Goal: Task Accomplishment & Management: Complete application form

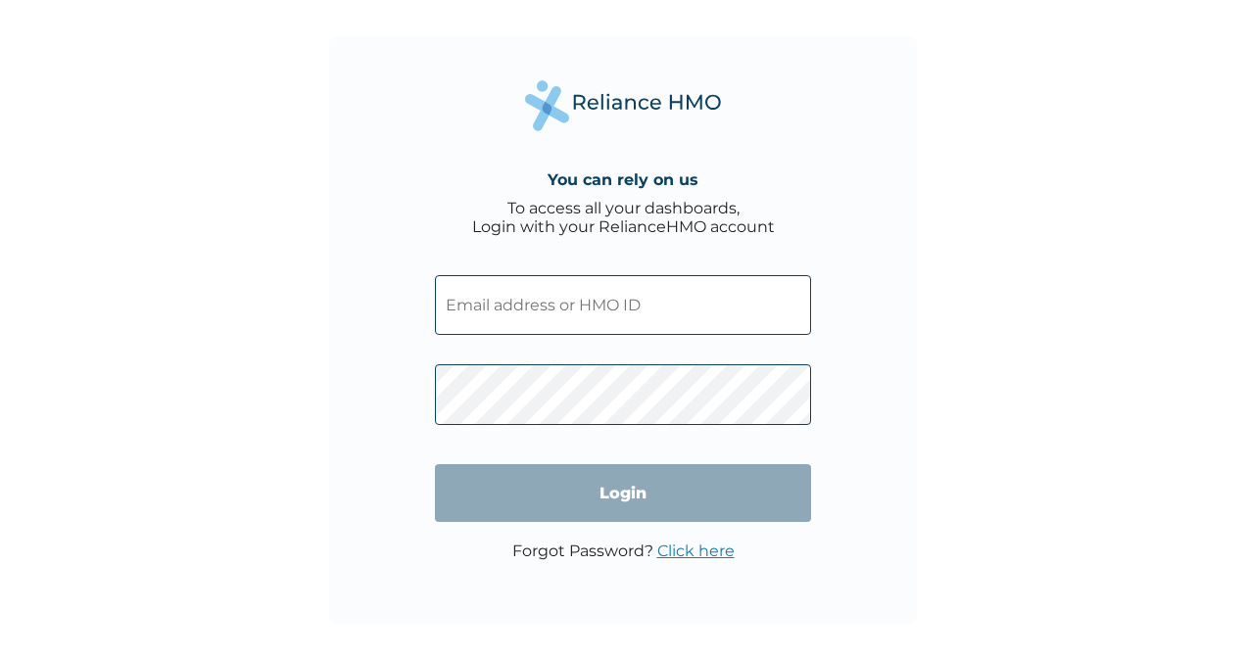
click at [750, 355] on span at bounding box center [623, 390] width 376 height 90
click at [704, 333] on input "text" at bounding box center [623, 305] width 376 height 60
type input "[EMAIL_ADDRESS][DOMAIN_NAME]"
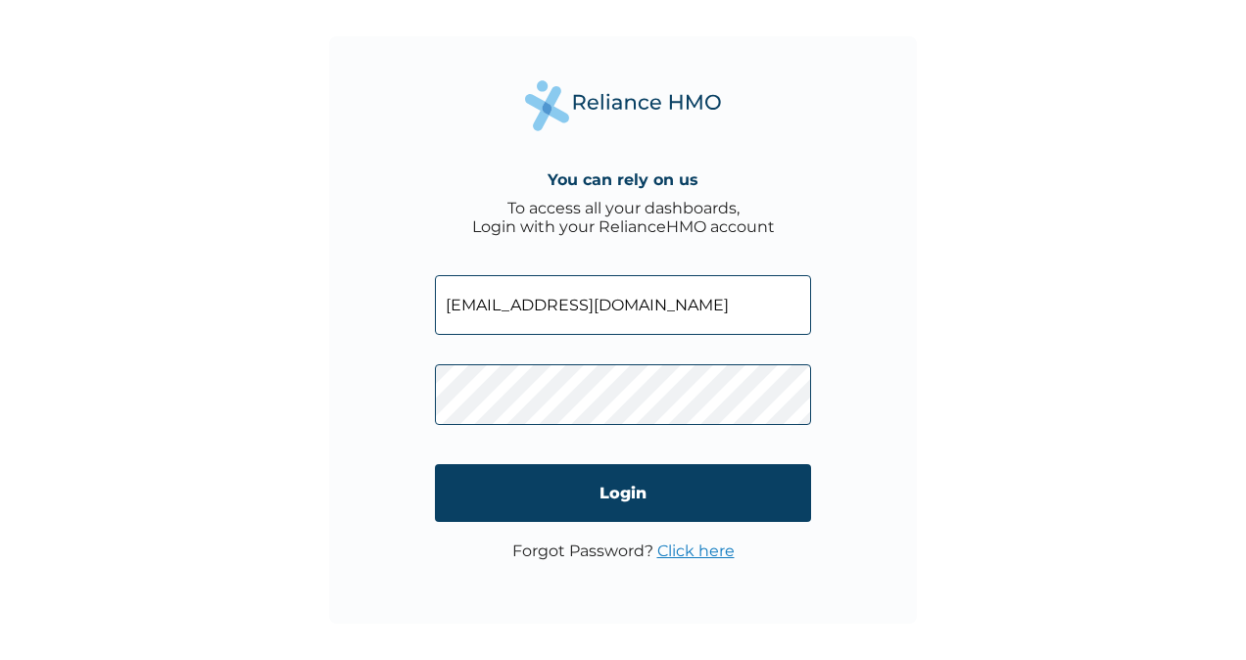
click at [662, 551] on link "Click here" at bounding box center [695, 551] width 77 height 19
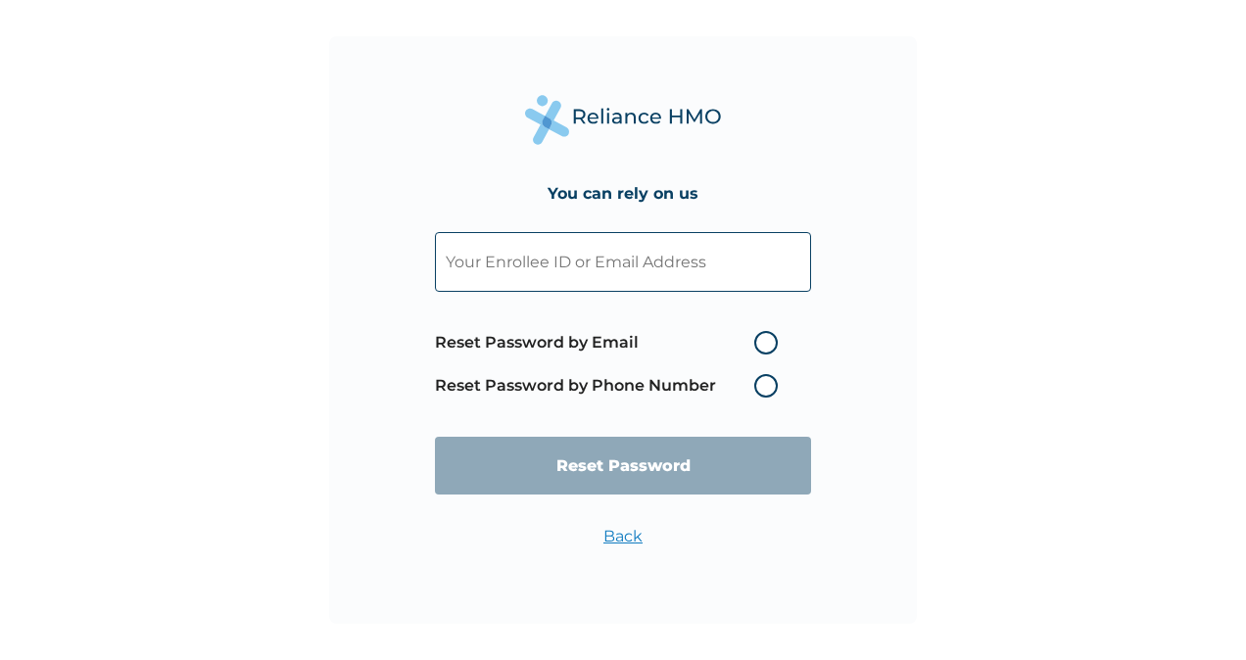
click at [523, 285] on input "text" at bounding box center [623, 262] width 376 height 60
type input "temilade.olaitan@sterling.ng"
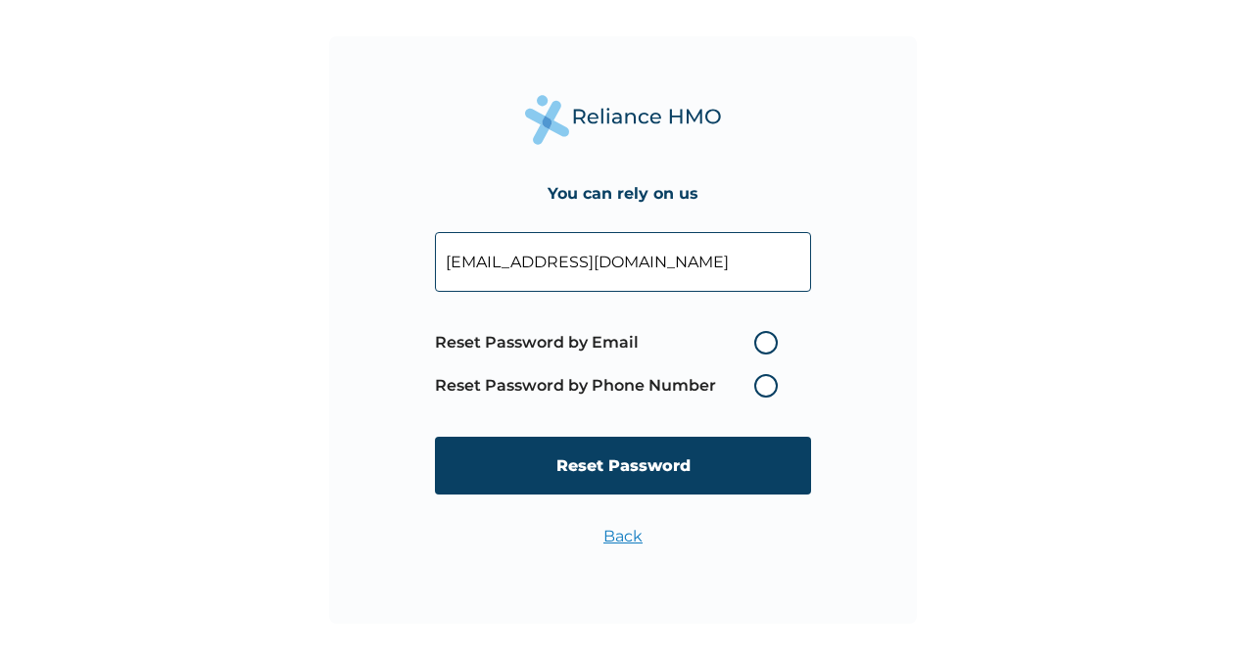
click at [746, 346] on label "Reset Password by Email" at bounding box center [611, 343] width 353 height 24
click at [746, 346] on input "Reset Password by Email" at bounding box center [742, 342] width 31 height 31
radio input "true"
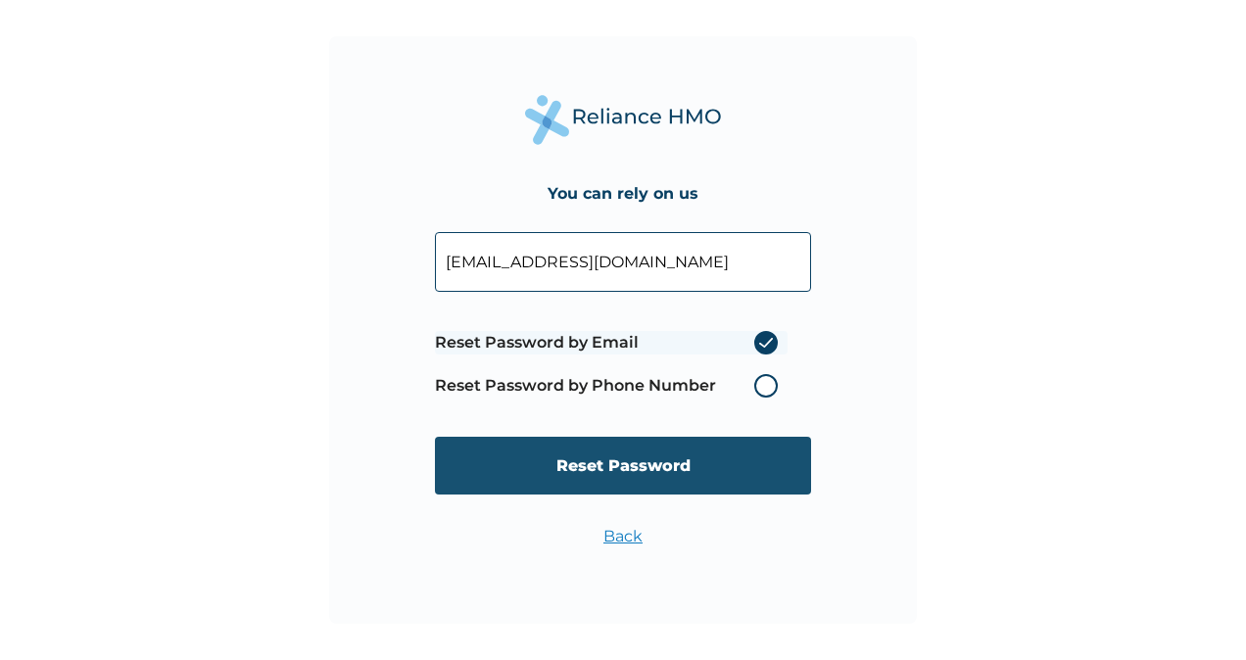
click at [709, 470] on input "Reset Password" at bounding box center [623, 466] width 376 height 58
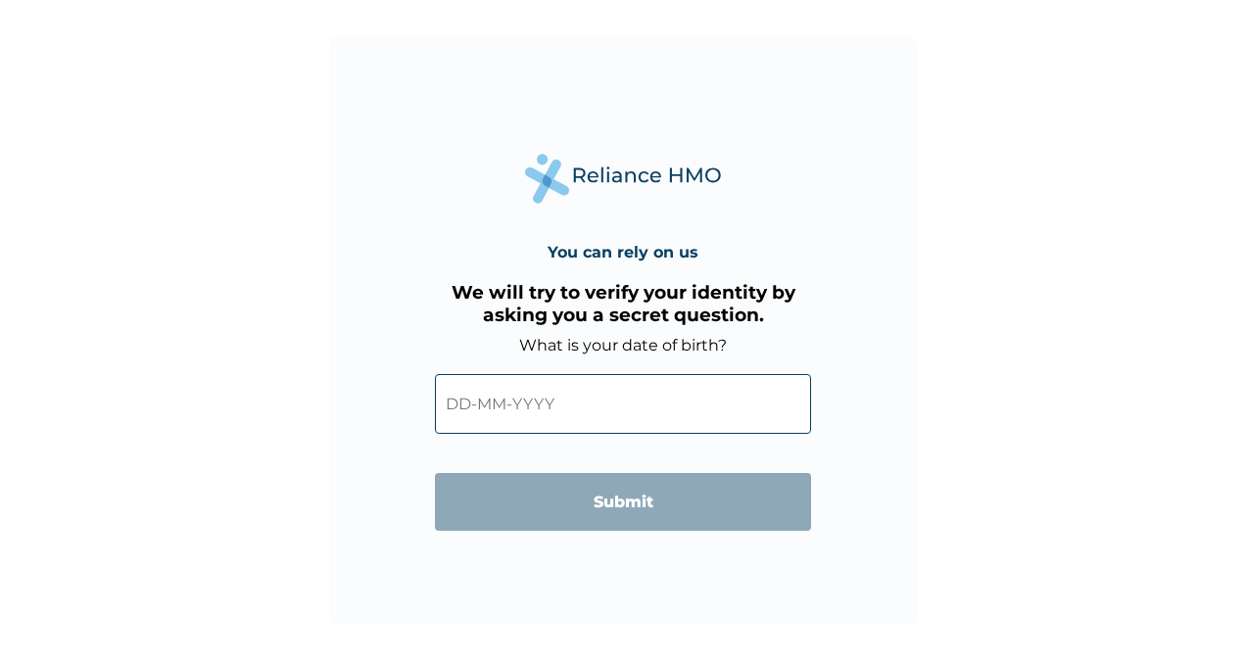
click at [631, 433] on input "text" at bounding box center [623, 404] width 376 height 60
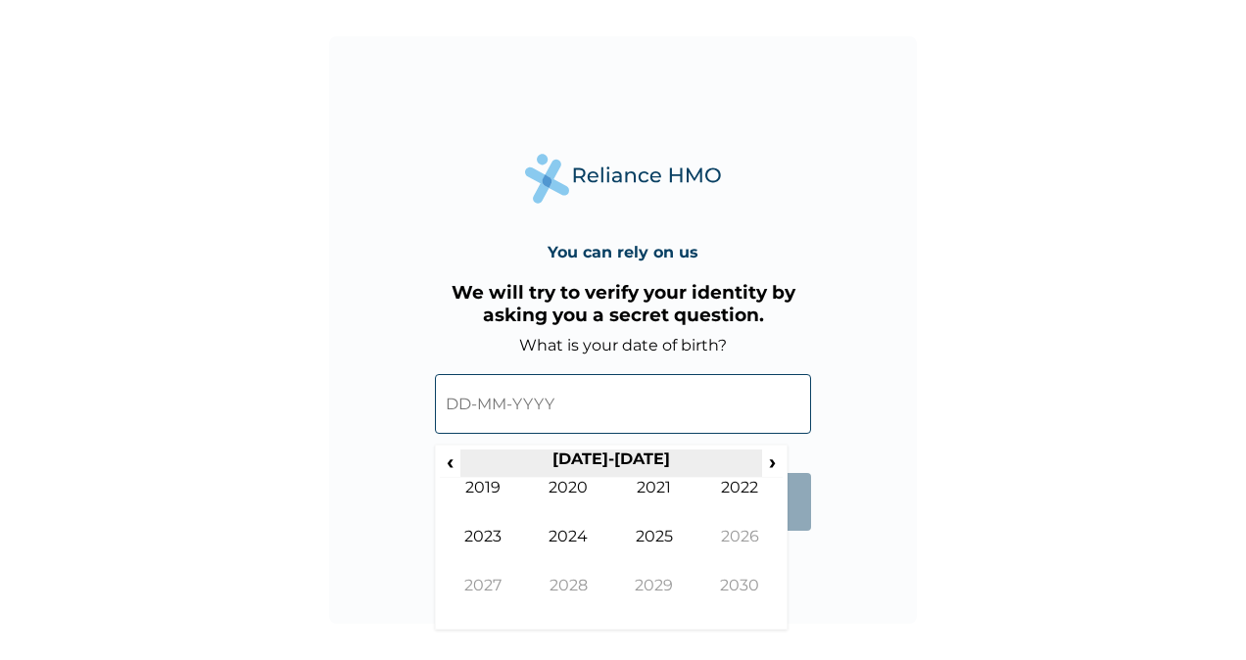
click at [606, 469] on th "2020-2029" at bounding box center [610, 463] width 301 height 27
click at [622, 453] on th "2020-2029" at bounding box center [610, 463] width 301 height 27
click at [449, 456] on span "‹" at bounding box center [450, 462] width 21 height 24
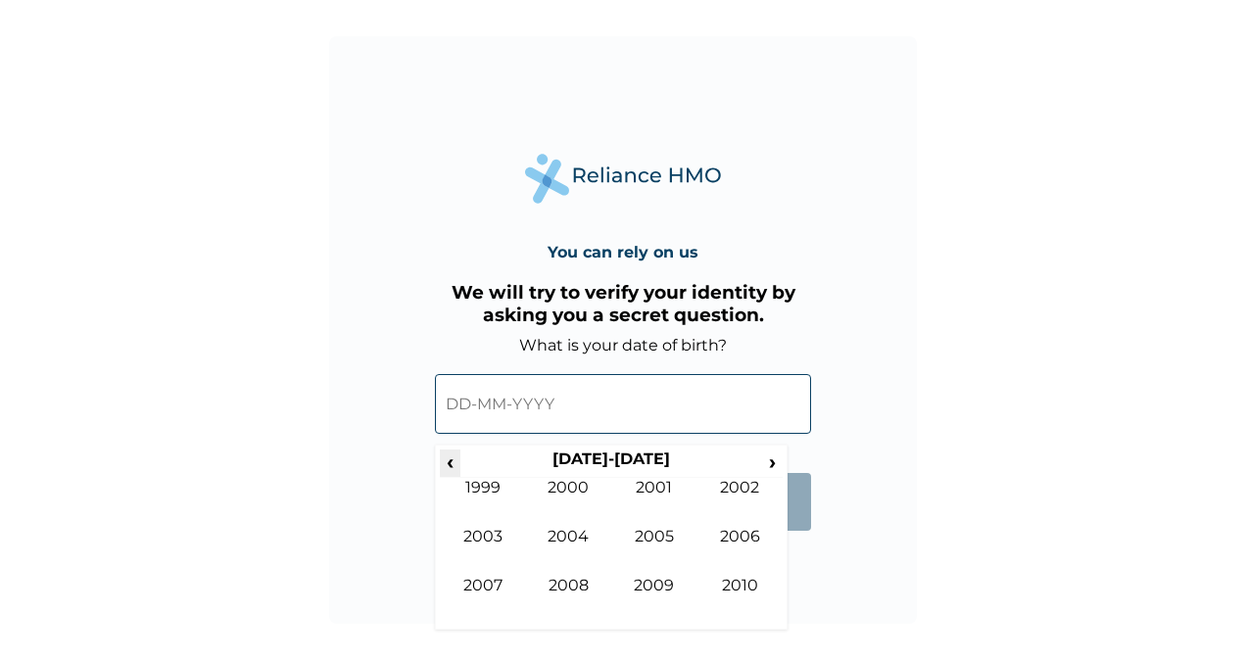
click at [449, 456] on span "‹" at bounding box center [450, 462] width 21 height 24
click at [580, 582] on td "1998" at bounding box center [569, 600] width 86 height 49
click at [649, 500] on td "Mar" at bounding box center [654, 502] width 86 height 49
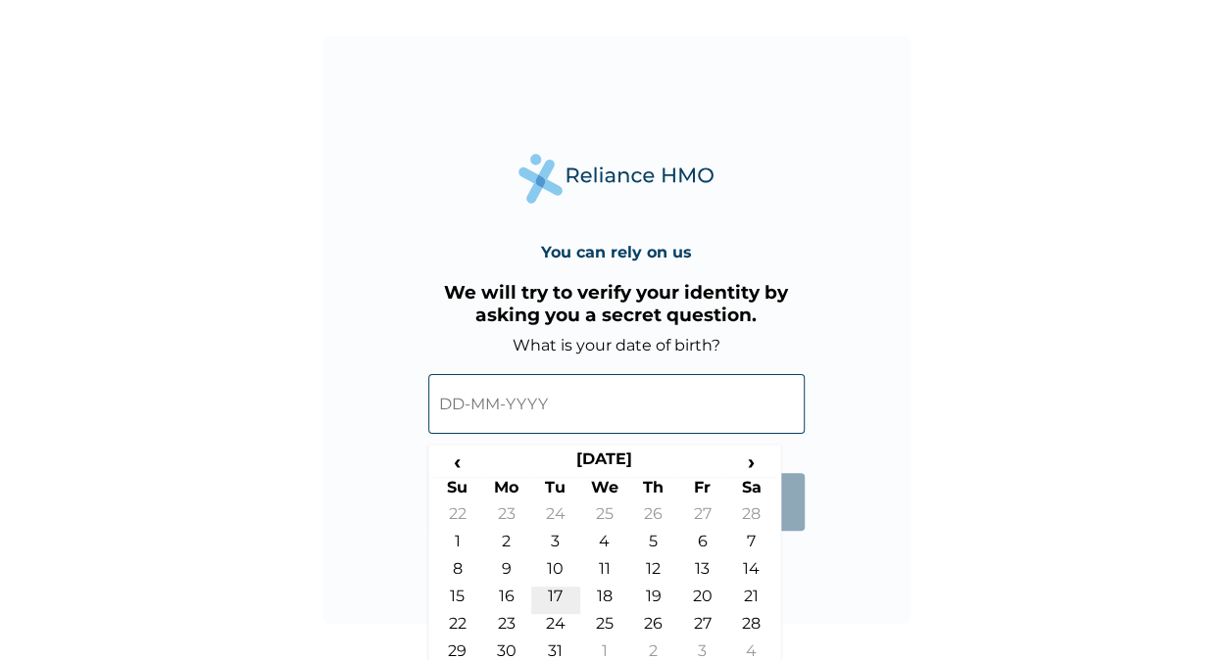
click at [554, 605] on td "17" at bounding box center [555, 600] width 49 height 27
type input "17-03-1998"
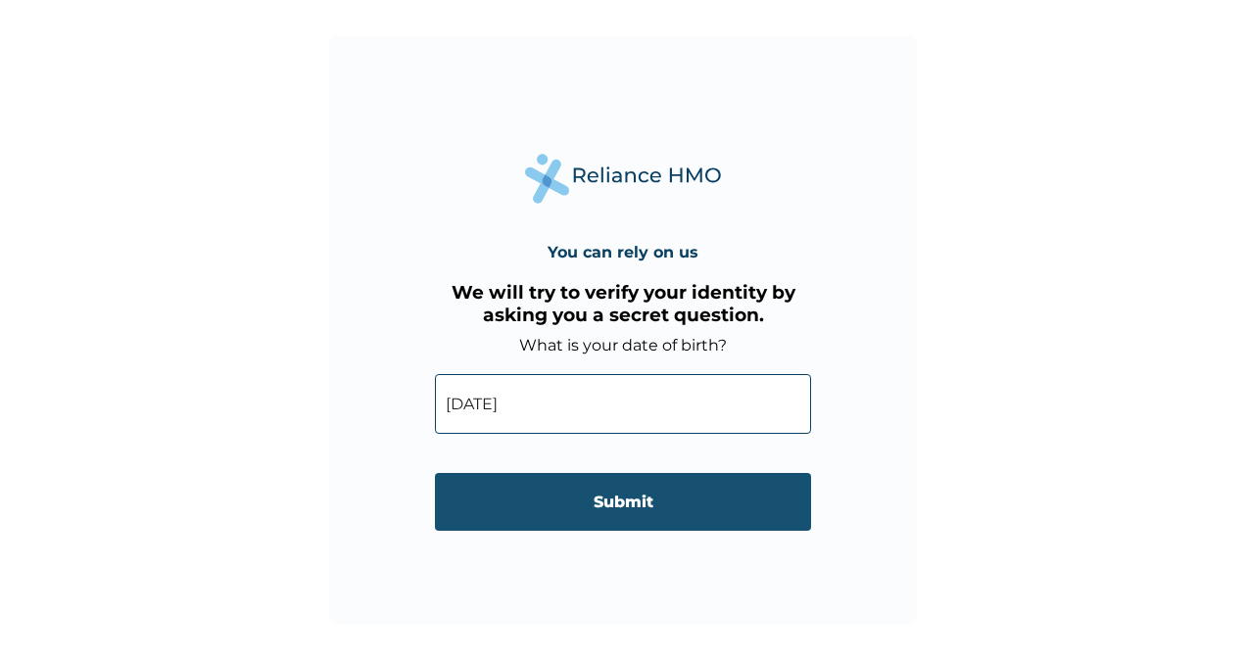
click at [568, 506] on input "Submit" at bounding box center [623, 502] width 376 height 58
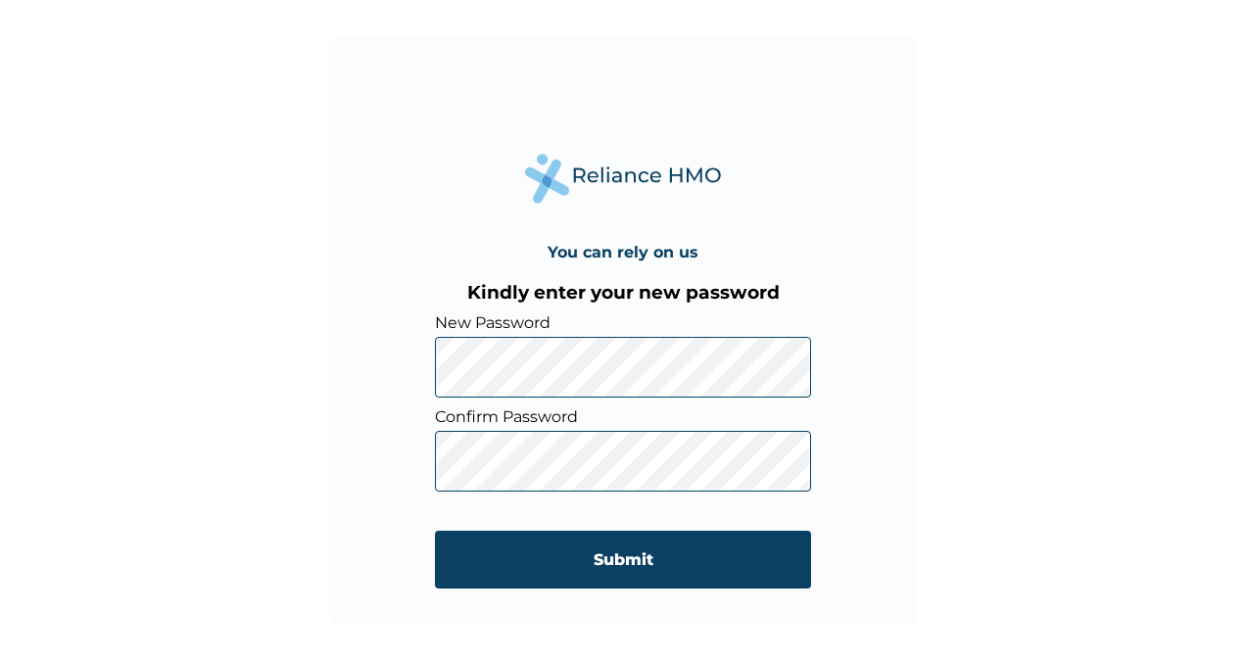
click input "Submit" at bounding box center [623, 560] width 376 height 58
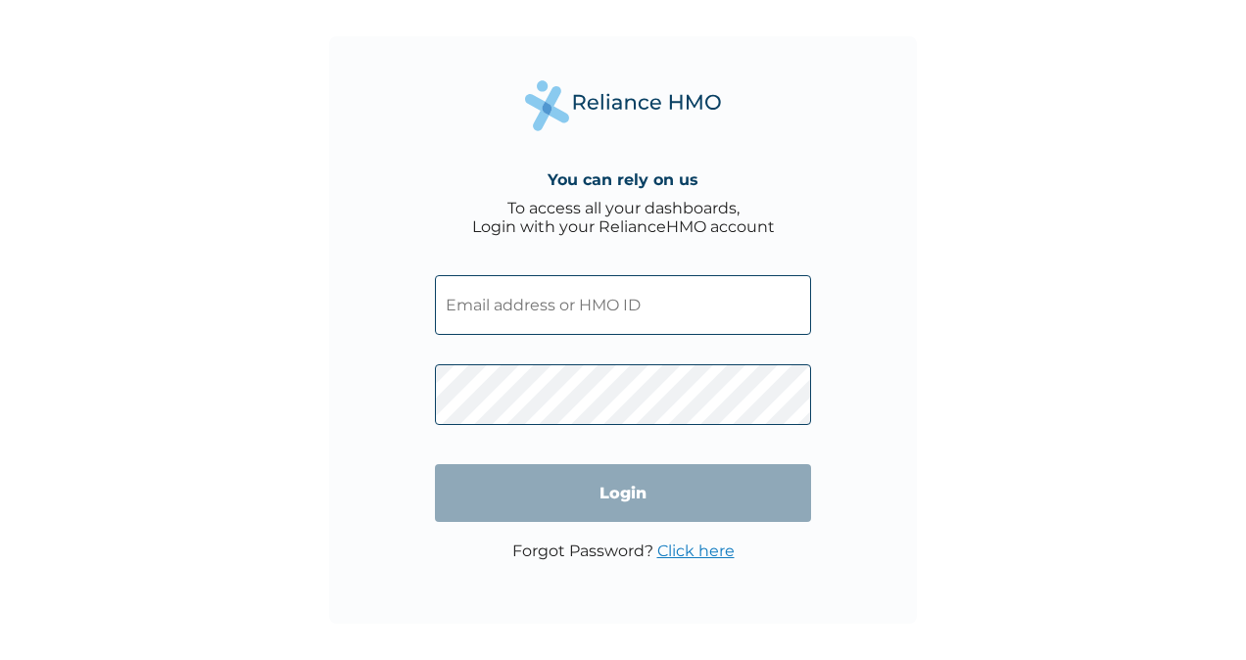
click at [613, 317] on input "text" at bounding box center [623, 305] width 376 height 60
type input "temilade.olaitan@sterling.ng"
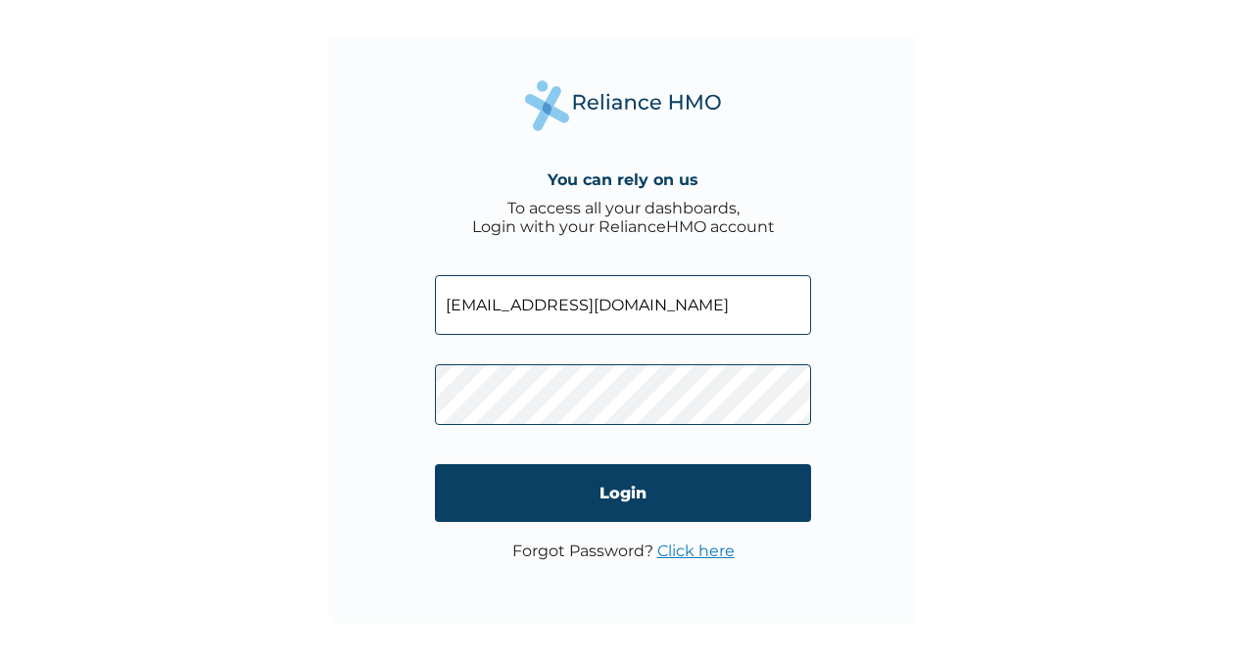
click input "Login" at bounding box center [623, 493] width 376 height 58
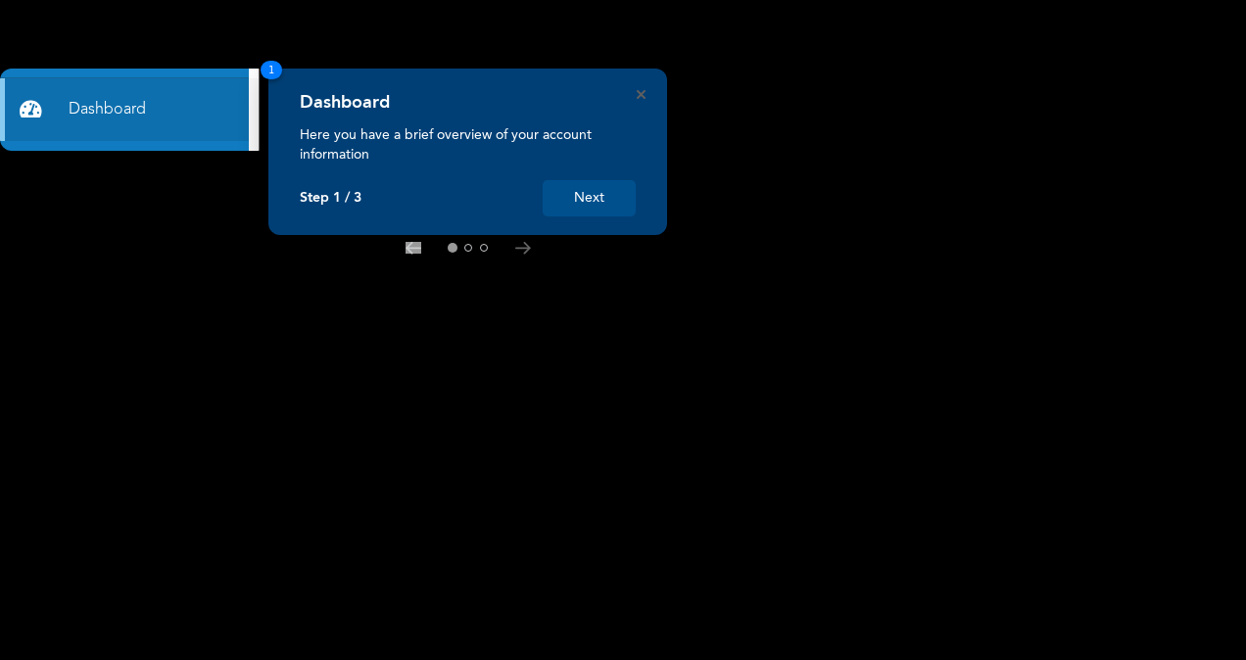
click at [590, 206] on button "Next" at bounding box center [589, 198] width 93 height 36
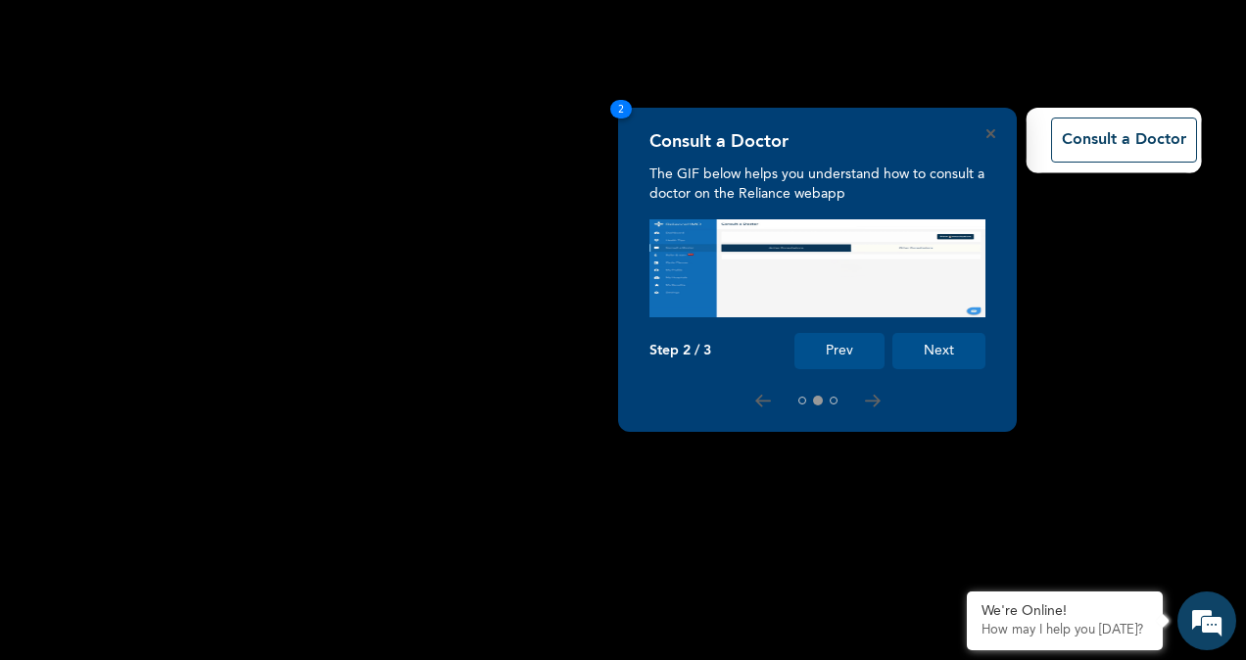
click at [956, 355] on button "Next" at bounding box center [939, 351] width 93 height 36
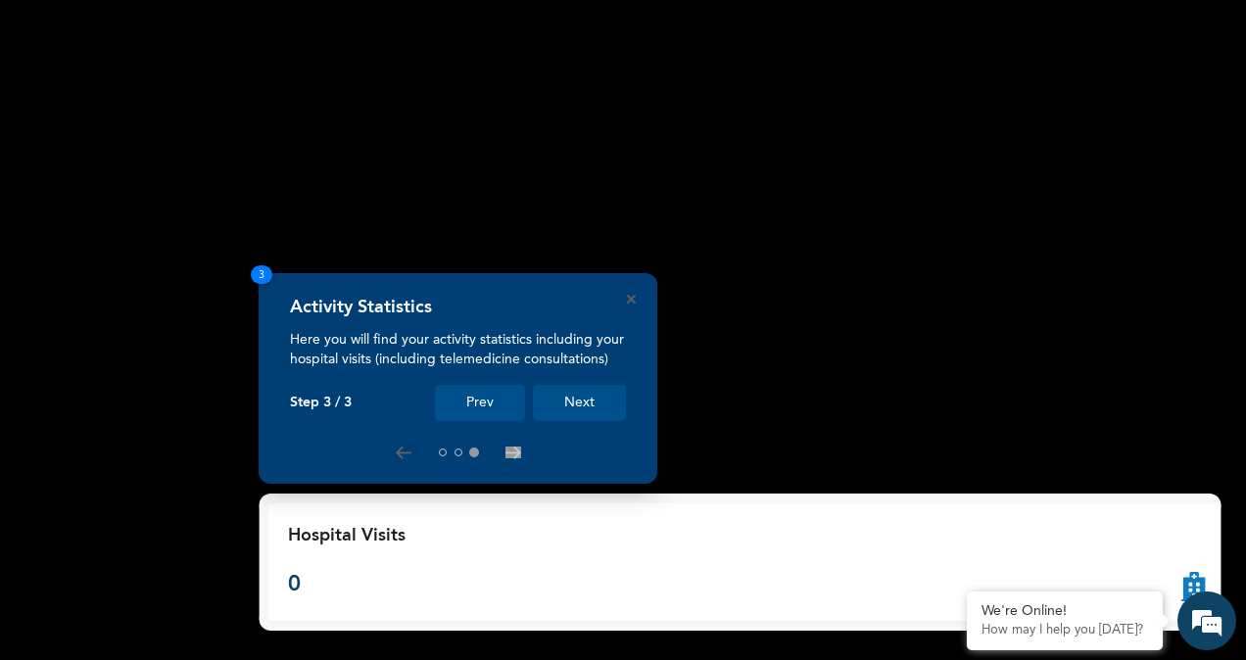
click at [559, 412] on button "Next" at bounding box center [579, 403] width 93 height 36
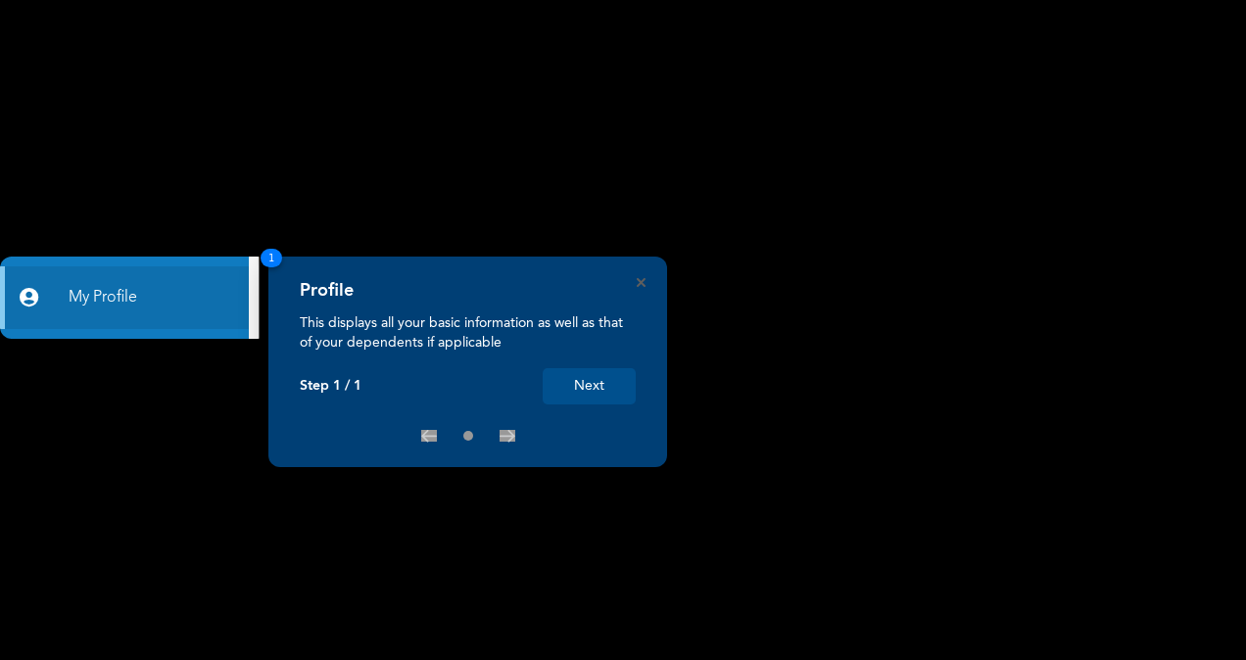
click at [590, 391] on button "Next" at bounding box center [589, 386] width 93 height 36
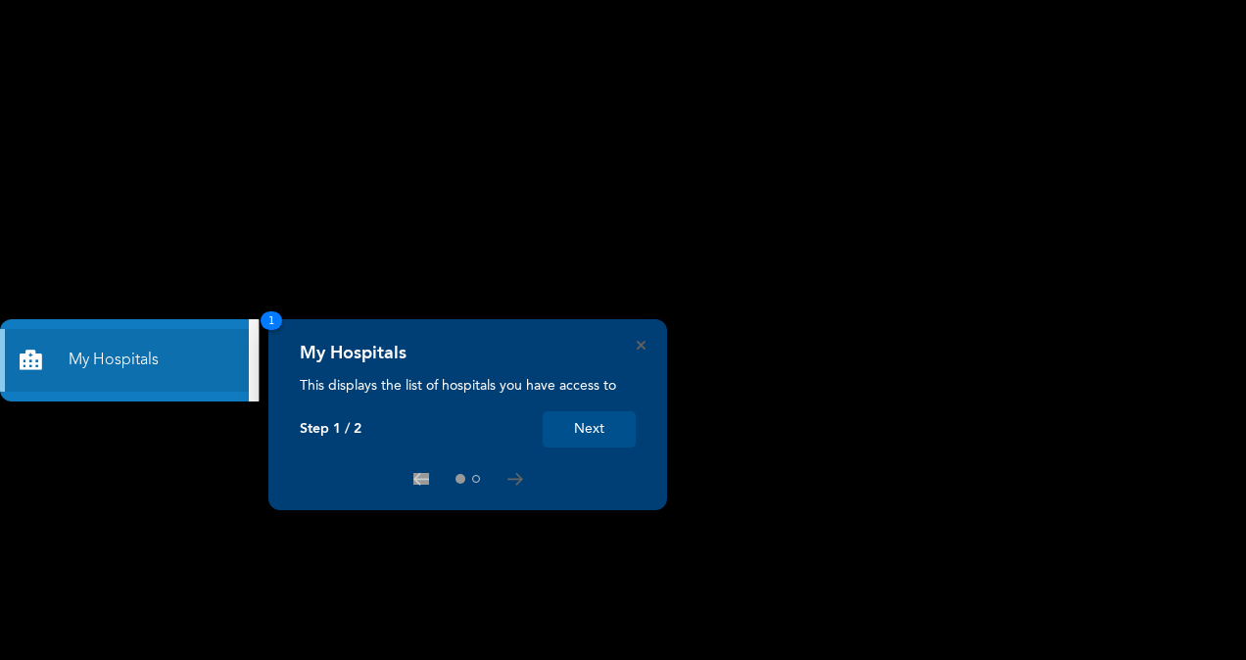
click at [590, 424] on button "Next" at bounding box center [589, 429] width 93 height 36
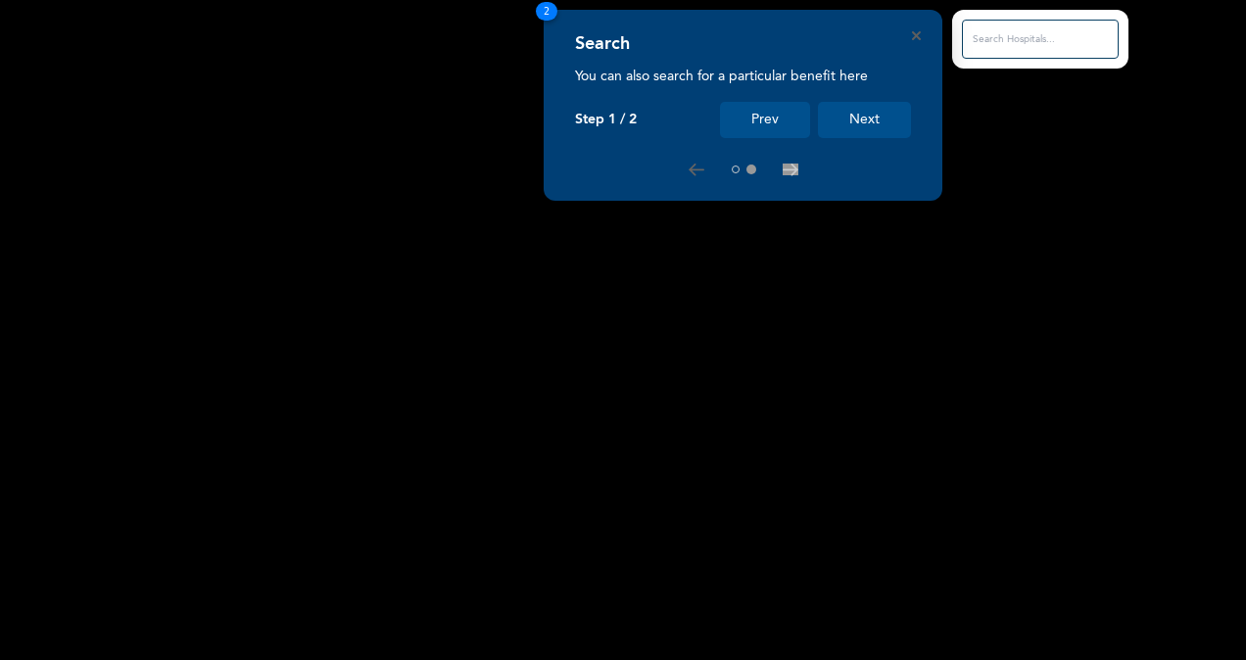
click at [736, 99] on div "Search You can also search for a particular benefit here Step 1 / 2 Prev Next" at bounding box center [743, 85] width 336 height 105
click at [746, 123] on button "Prev" at bounding box center [765, 120] width 90 height 36
click at [746, 123] on rect at bounding box center [623, 330] width 1246 height 660
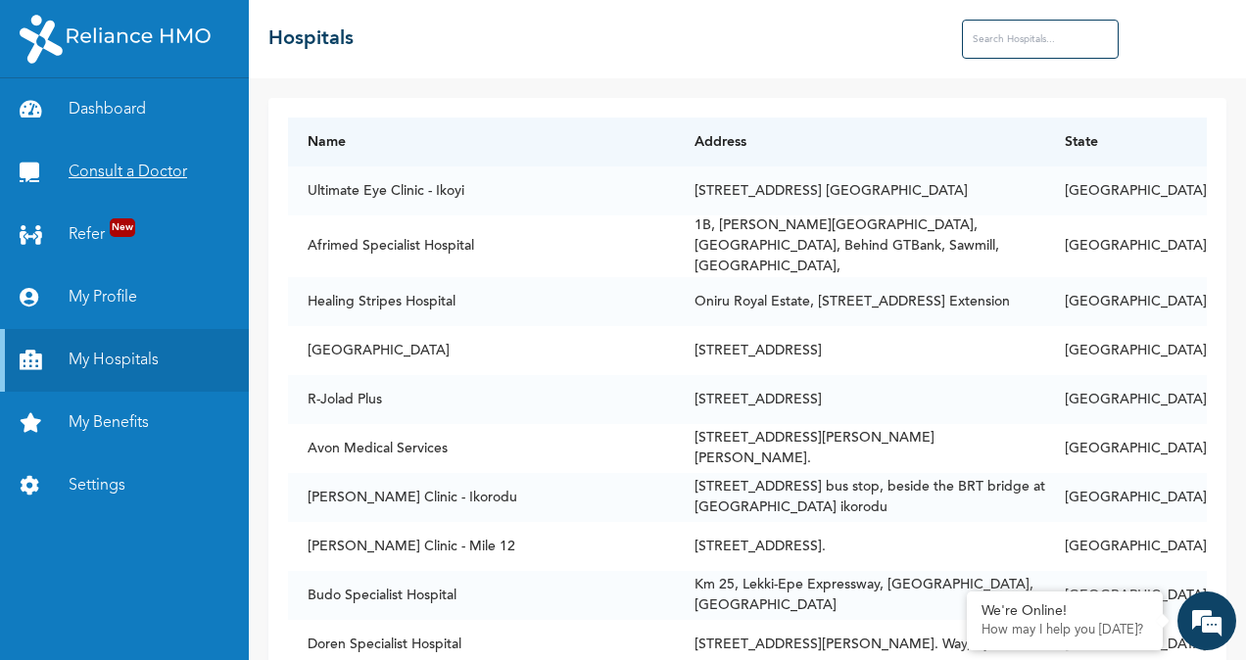
click at [102, 174] on link "Consult a Doctor" at bounding box center [124, 172] width 249 height 63
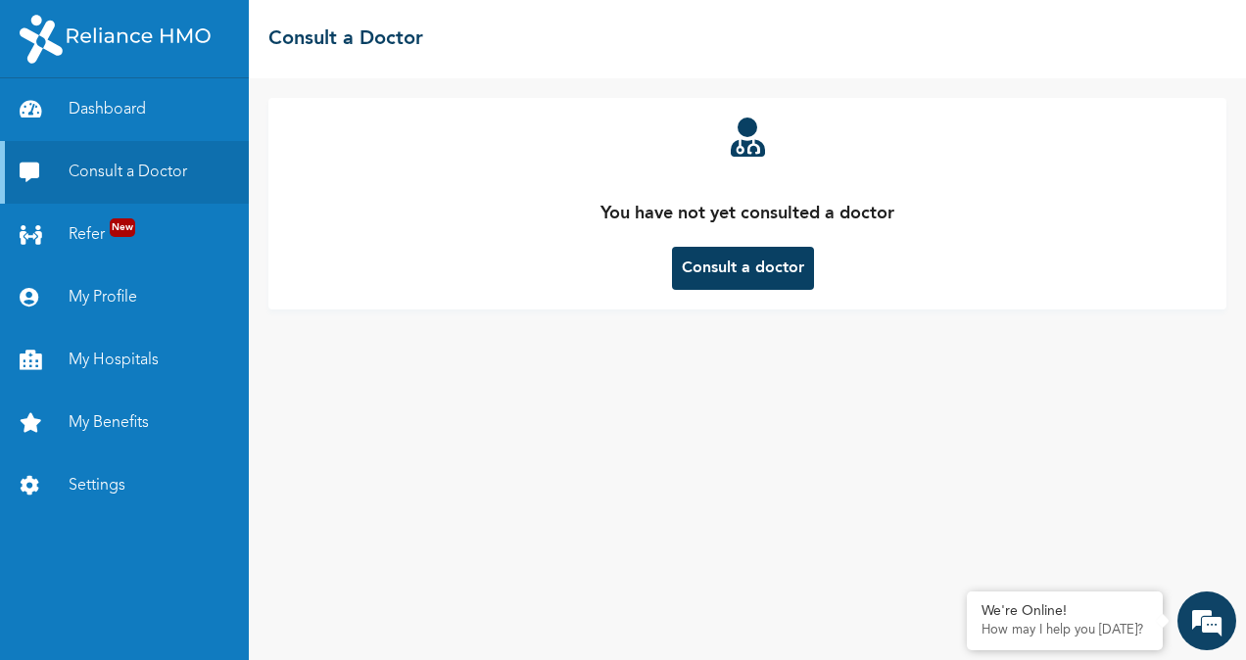
click at [734, 253] on button "Consult a doctor" at bounding box center [743, 268] width 142 height 43
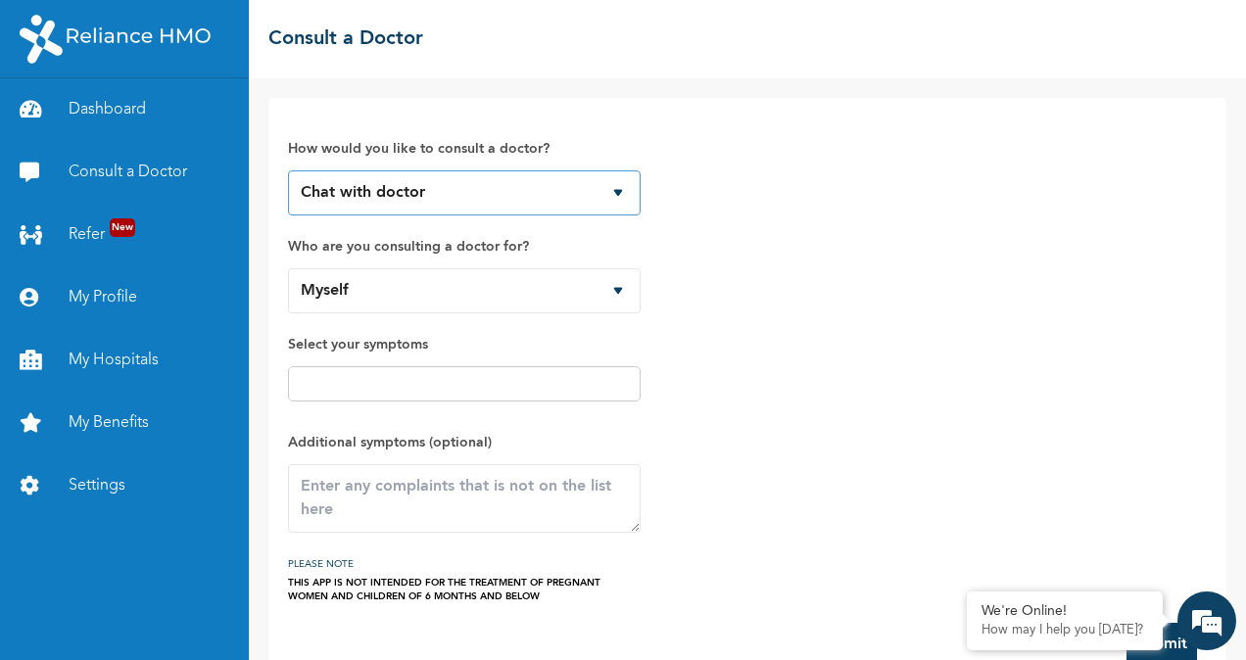
click at [394, 196] on select "Chat with doctor Phone Call" at bounding box center [464, 192] width 353 height 45
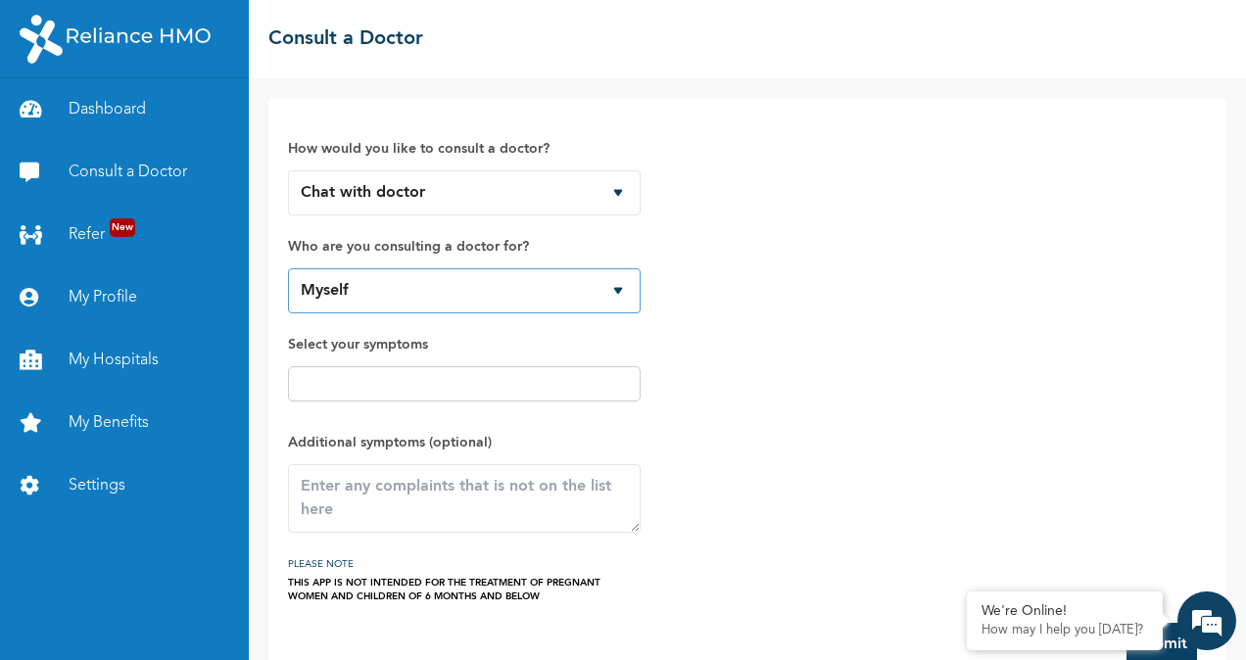
click at [382, 295] on select "Myself" at bounding box center [464, 290] width 353 height 45
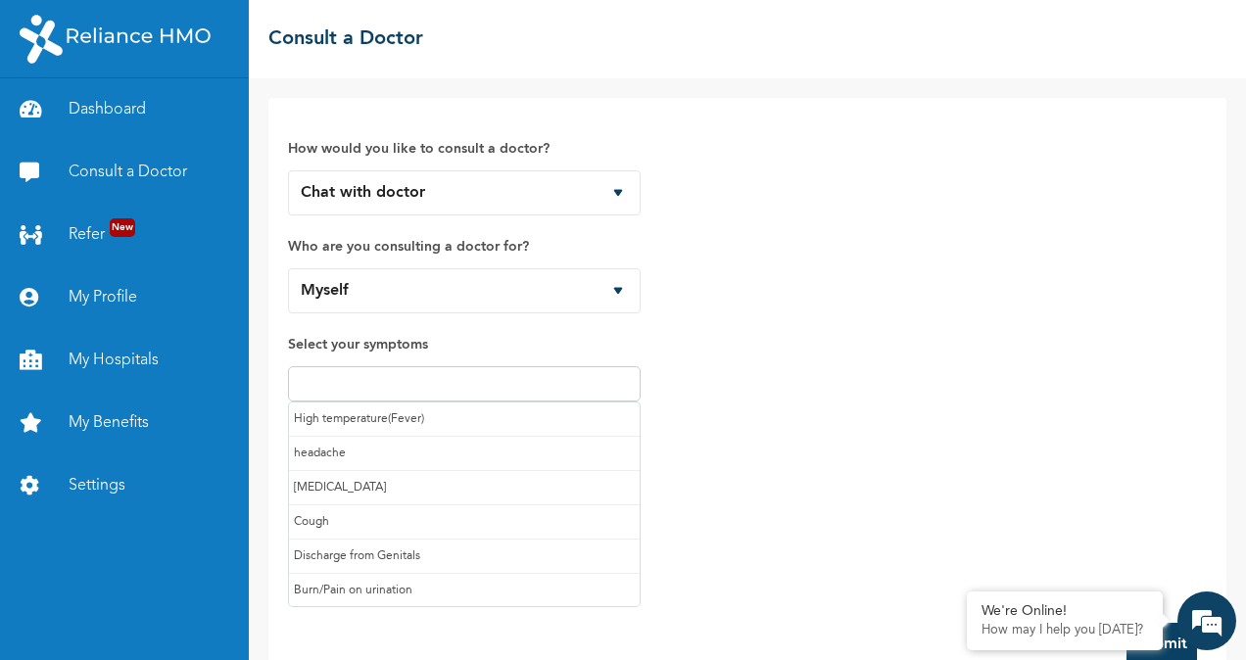
click at [367, 382] on input "text" at bounding box center [464, 384] width 341 height 24
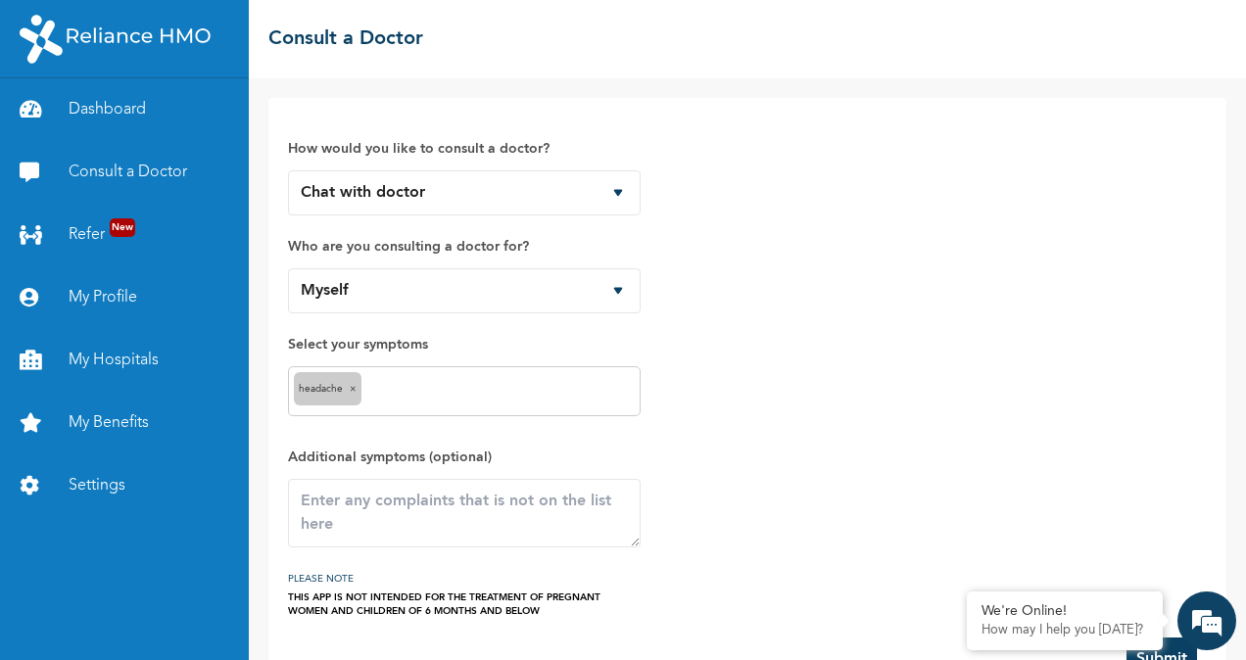
click at [406, 402] on div "headache ×" at bounding box center [464, 391] width 353 height 50
click at [410, 394] on input "text" at bounding box center [500, 392] width 268 height 24
type input "e"
type input "p"
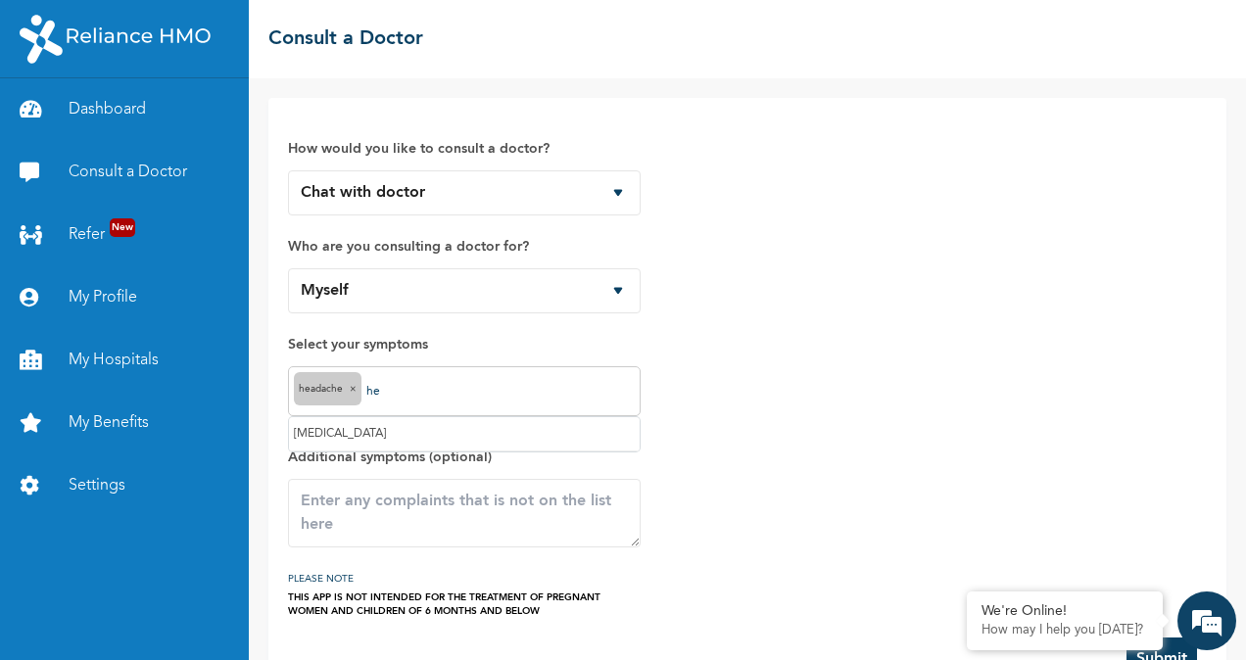
type input "h"
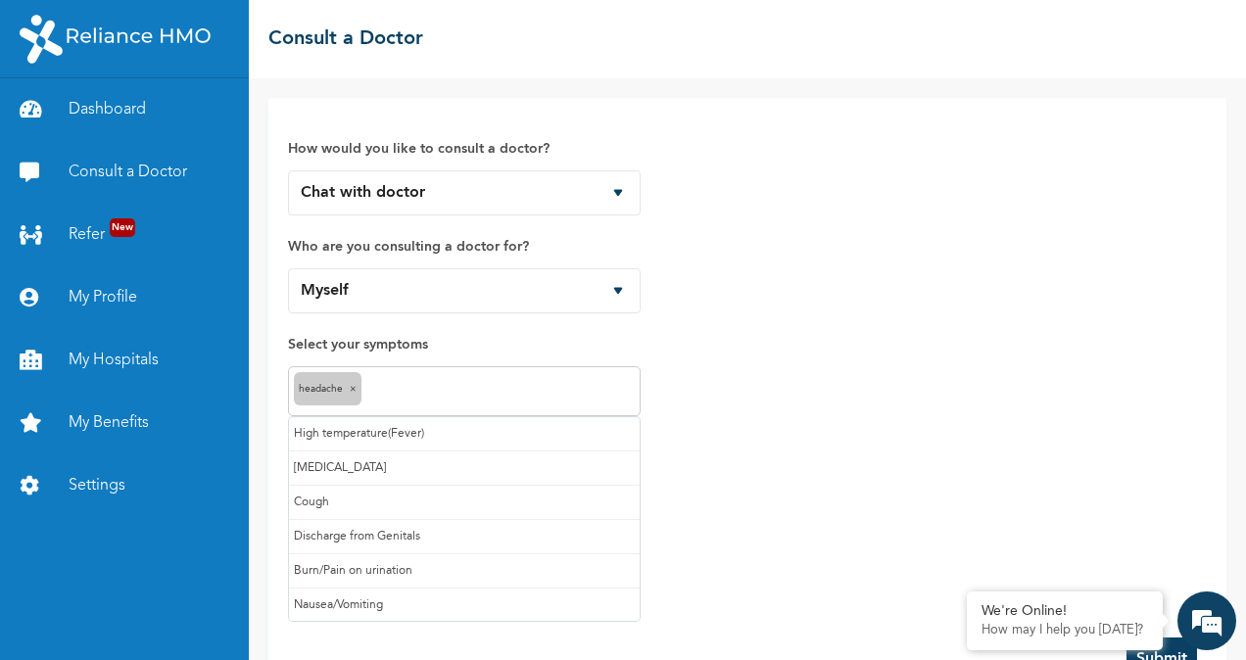
click at [821, 587] on div "How would you like to consult a doctor? Chat with doctor Phone Call Who are you…" at bounding box center [747, 368] width 919 height 501
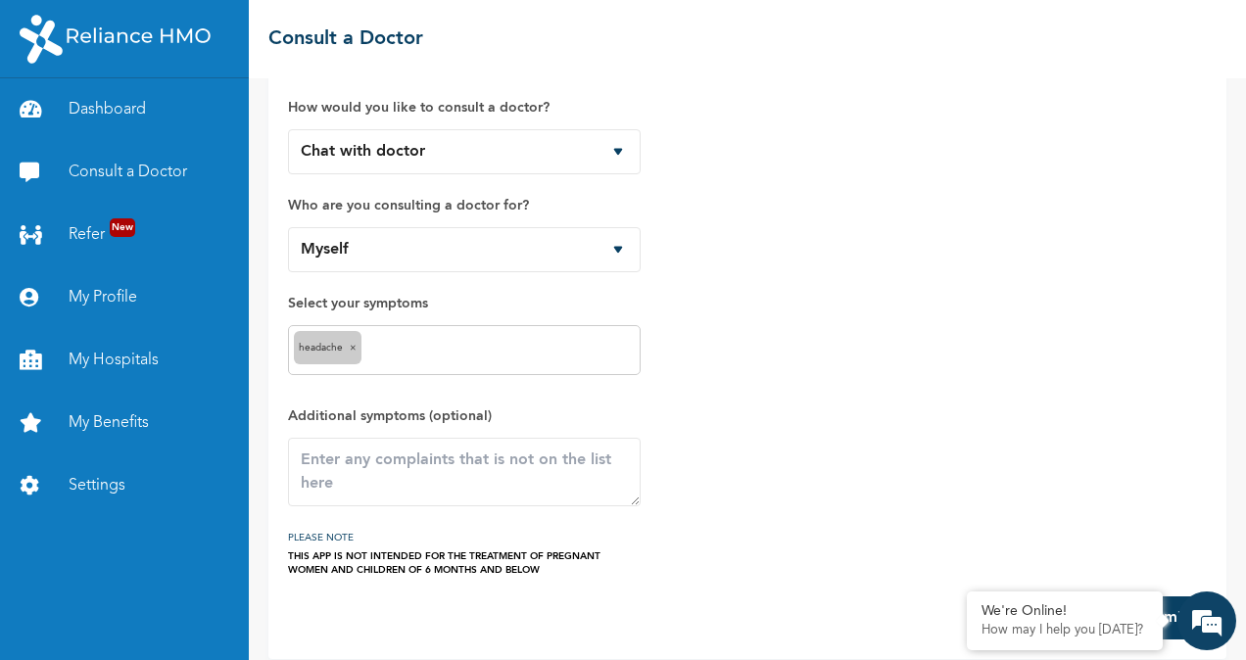
scroll to position [37, 0]
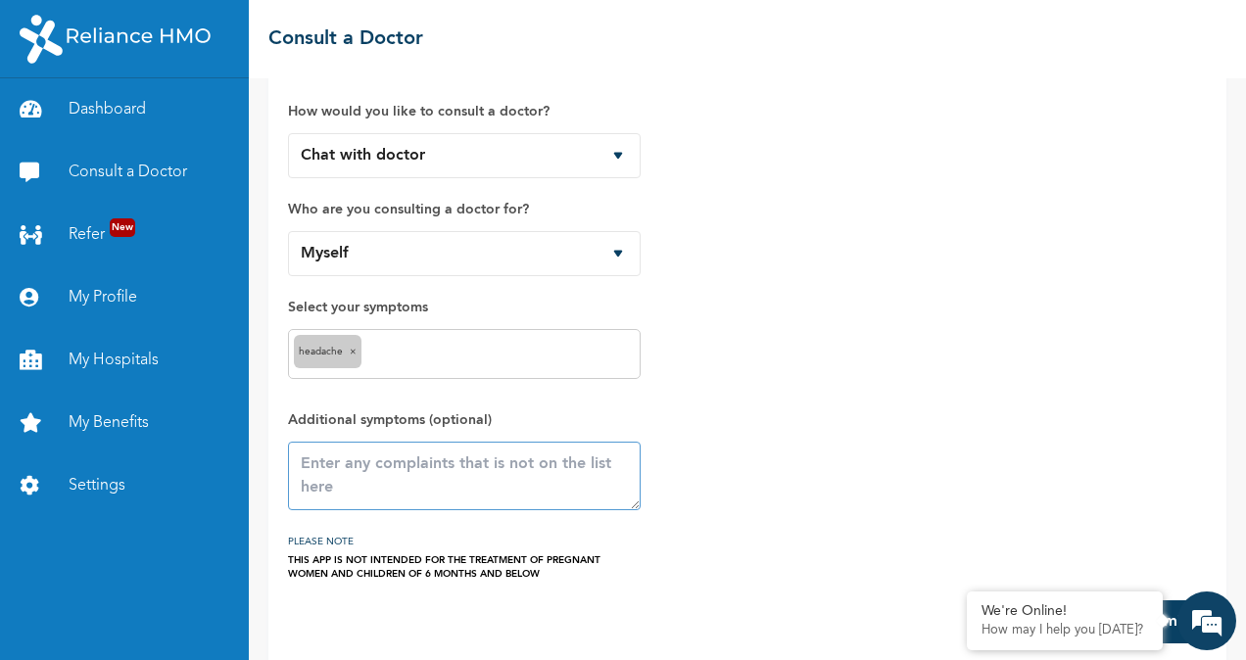
click at [378, 464] on textarea at bounding box center [464, 476] width 353 height 69
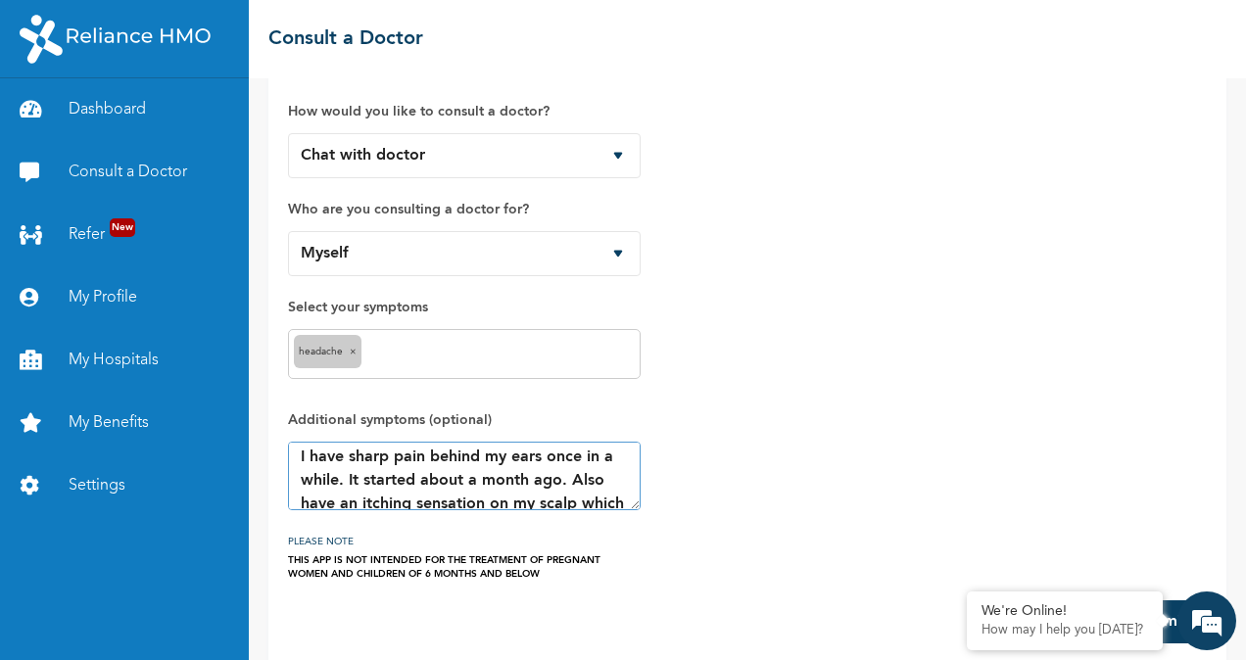
scroll to position [118, 0]
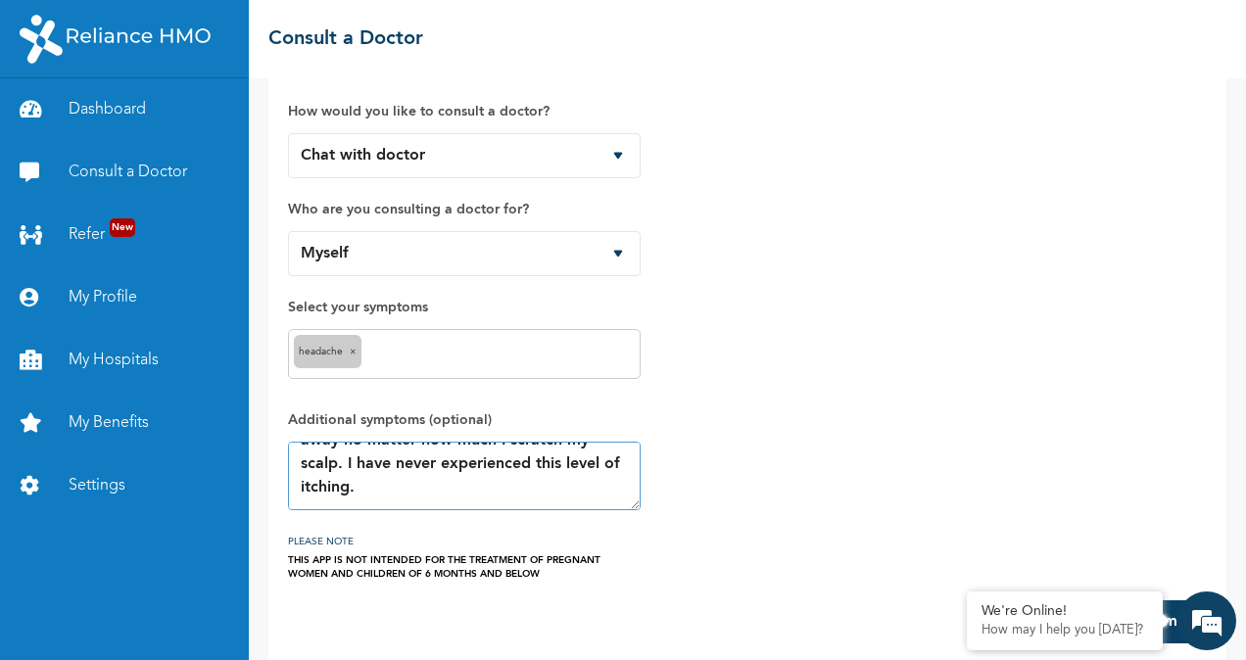
type textarea "I have sharp pain behind my ears once in a while. It started about a month ago.…"
